Goal: Find specific page/section: Find specific page/section

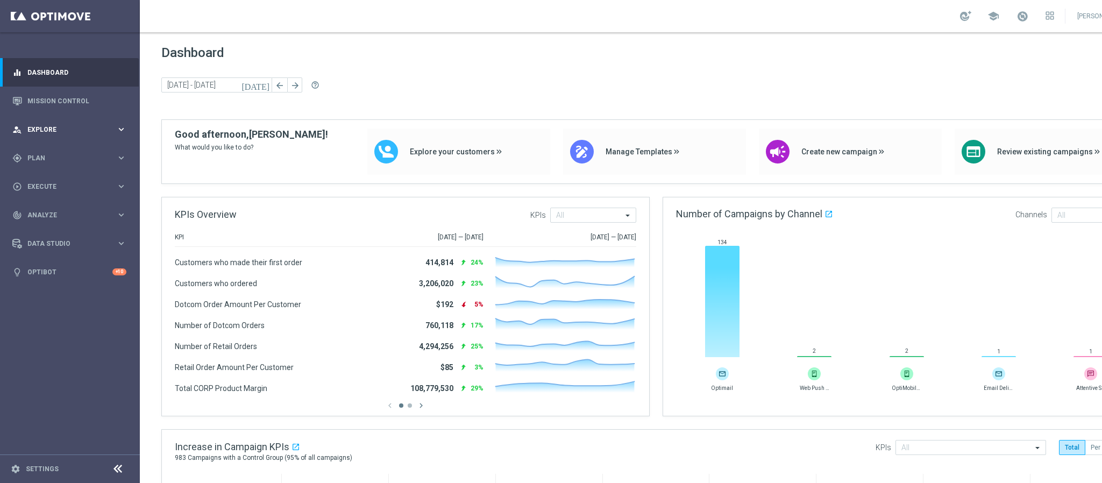
click at [62, 134] on div "person_search Explore" at bounding box center [64, 130] width 104 height 10
click at [61, 131] on span "Explore" at bounding box center [71, 129] width 89 height 6
click at [59, 100] on link "Mission Control" at bounding box center [76, 101] width 99 height 28
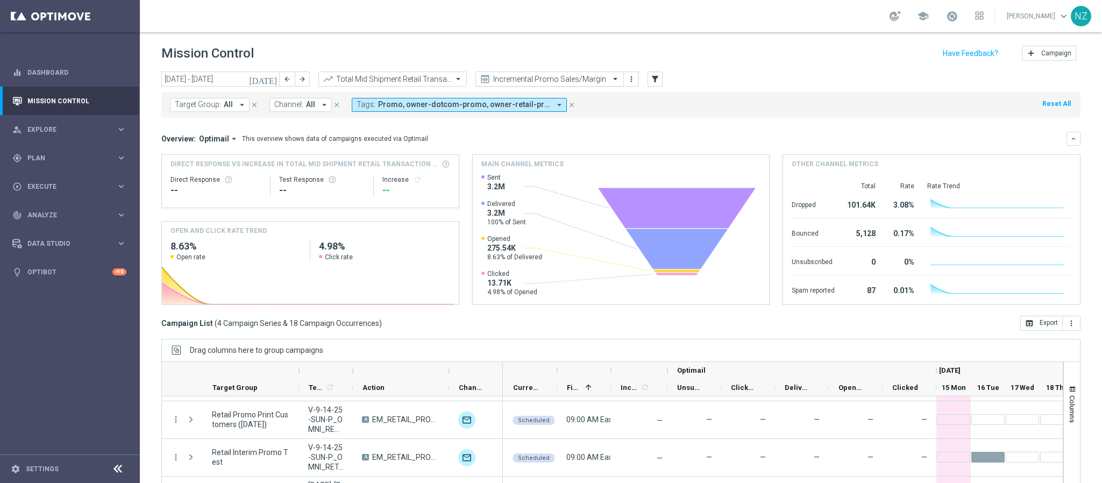
click at [538, 72] on div "Incremental Promo Sales/Margin" at bounding box center [549, 79] width 148 height 15
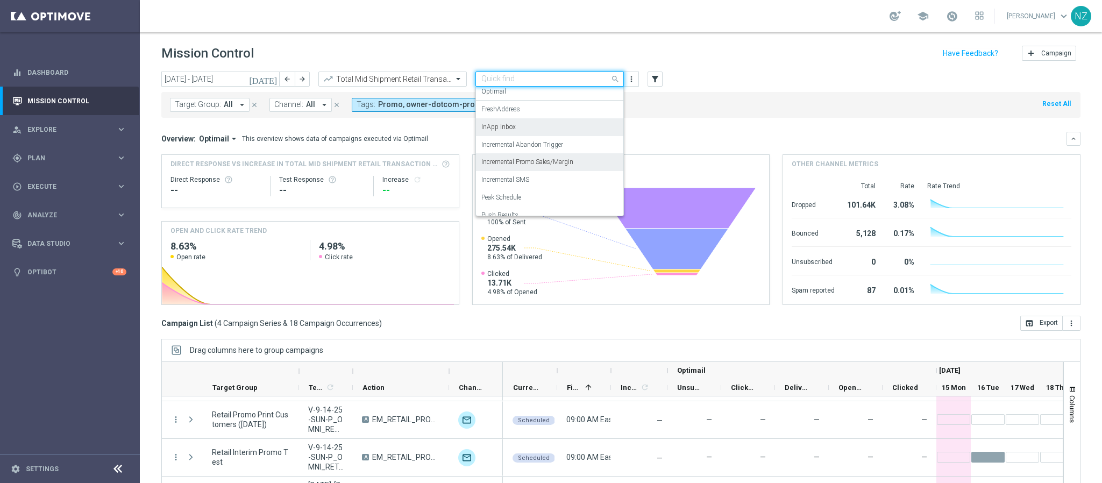
scroll to position [66, 0]
click at [536, 168] on div "Incremental SMS" at bounding box center [549, 170] width 137 height 18
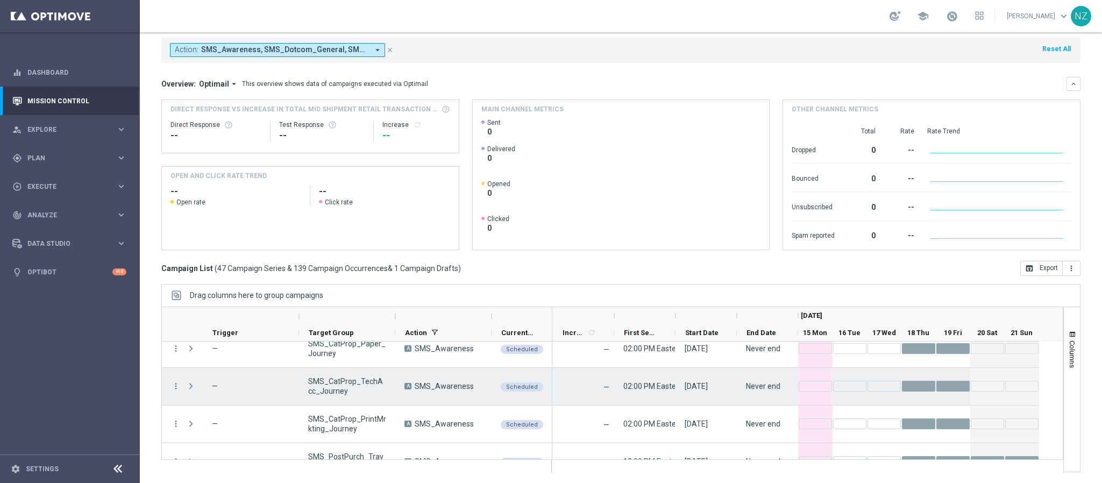
scroll to position [1689, 0]
